Goal: Task Accomplishment & Management: Manage account settings

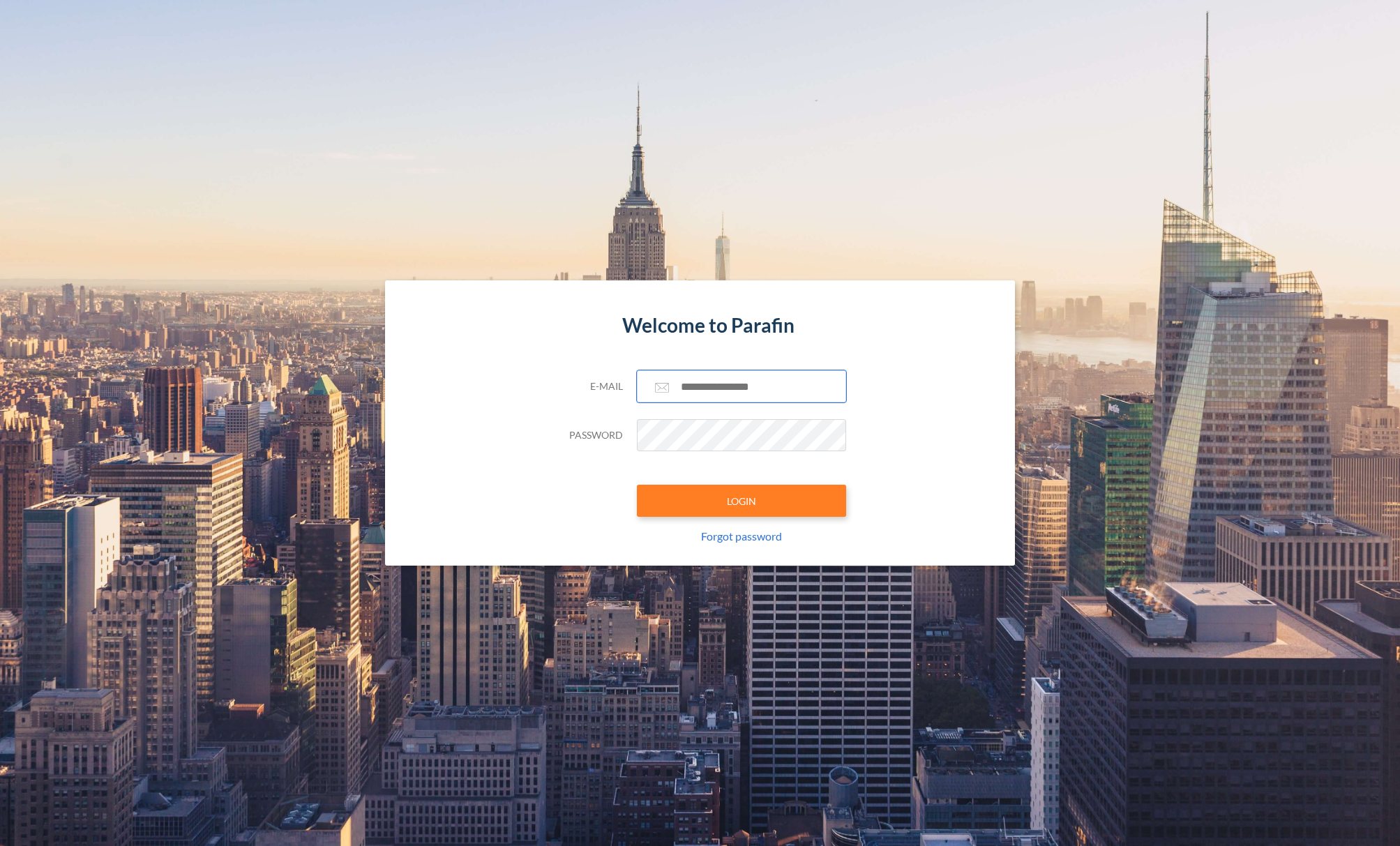
click at [750, 397] on input "text" at bounding box center [742, 386] width 209 height 32
paste input "**********"
type input "**********"
click at [732, 501] on button "LOGIN" at bounding box center [742, 500] width 209 height 32
